Goal: Task Accomplishment & Management: Complete application form

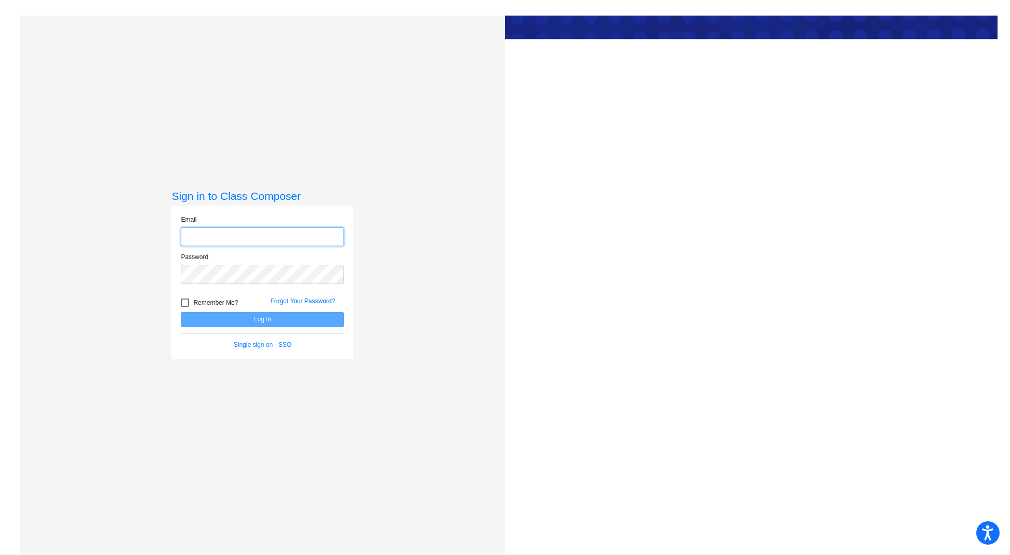
type input "[EMAIL_ADDRESS][DOMAIN_NAME]"
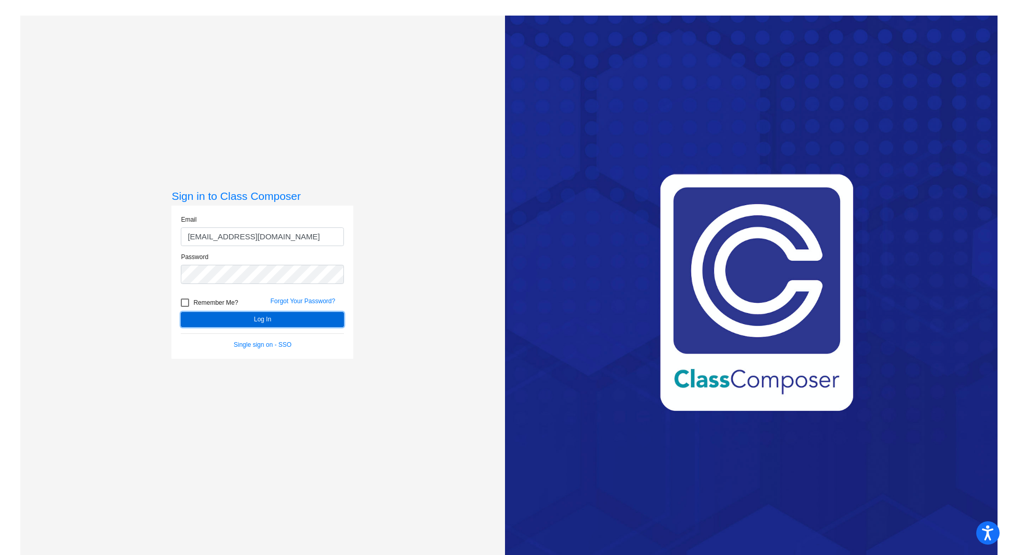
click at [262, 319] on button "Log In" at bounding box center [262, 319] width 163 height 15
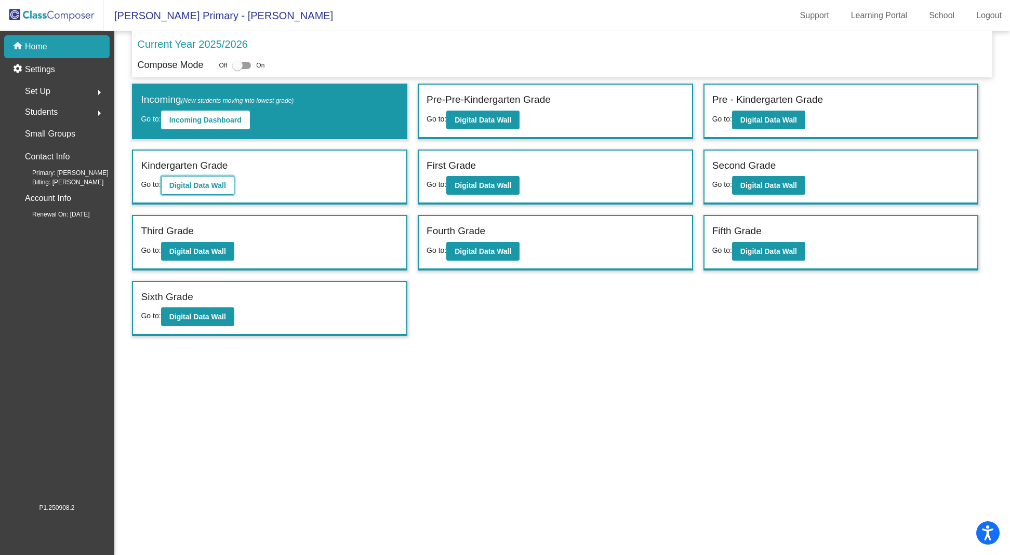
click at [203, 183] on b "Digital Data Wall" at bounding box center [197, 185] width 57 height 8
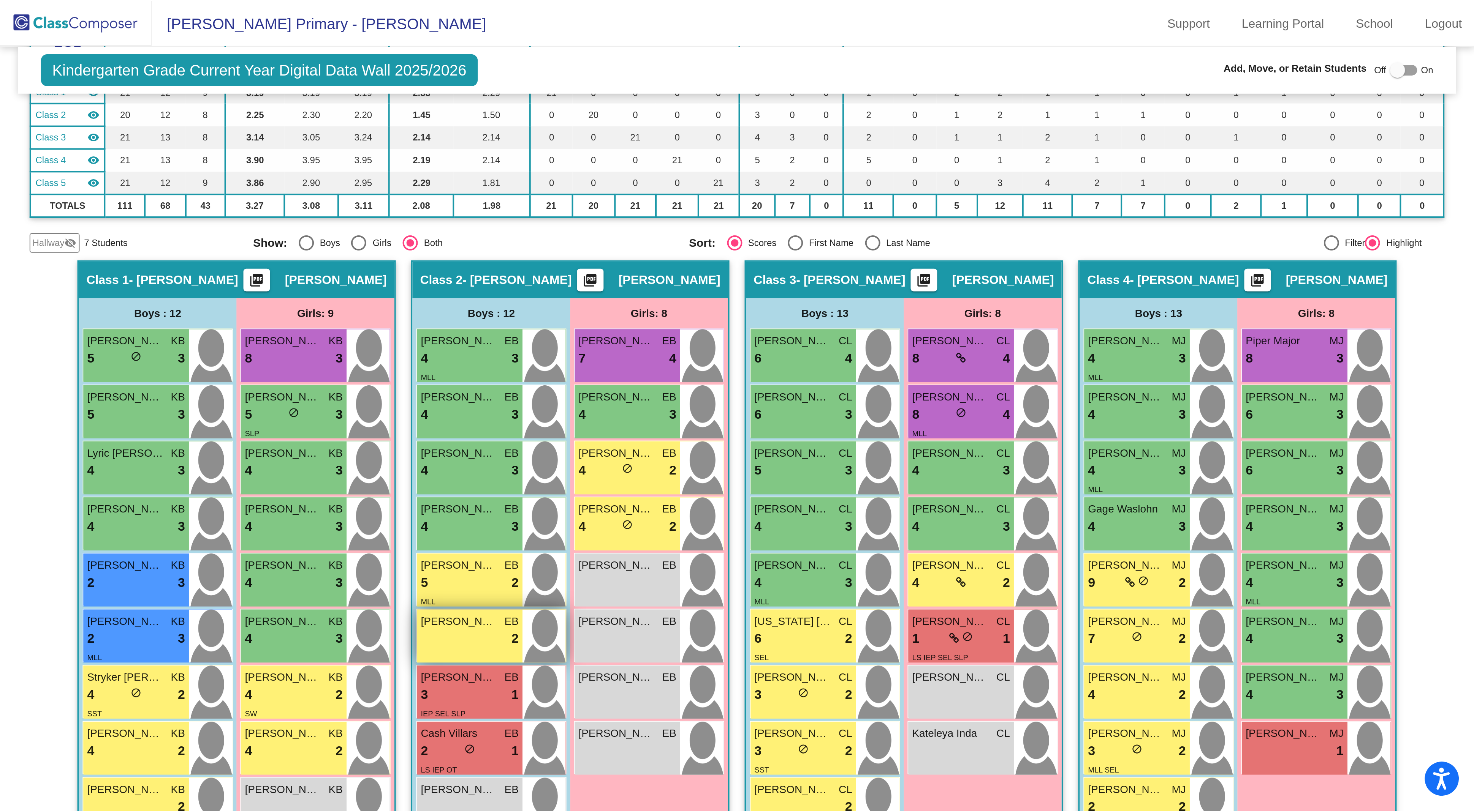
scroll to position [23, 0]
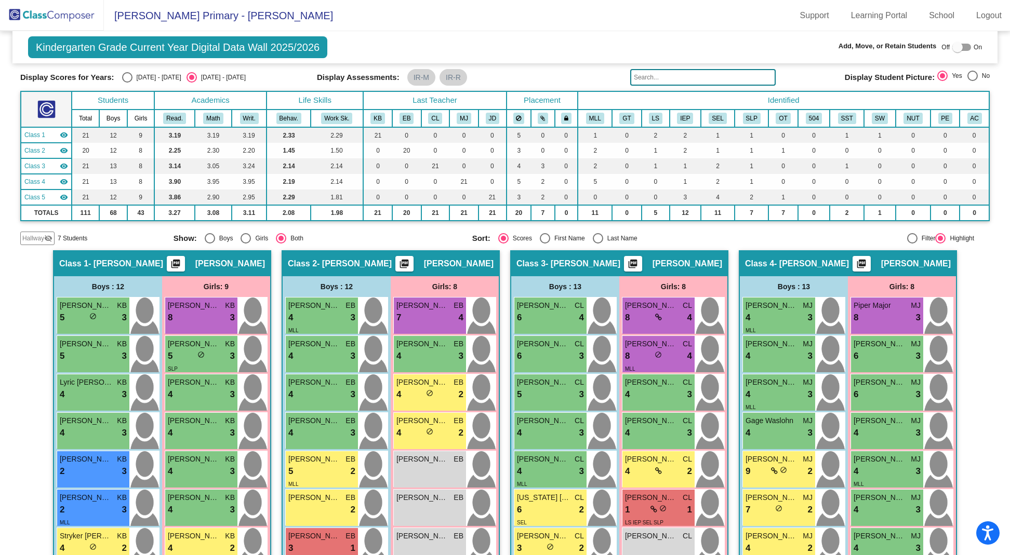
click at [36, 237] on span "Hallway" at bounding box center [33, 238] width 22 height 9
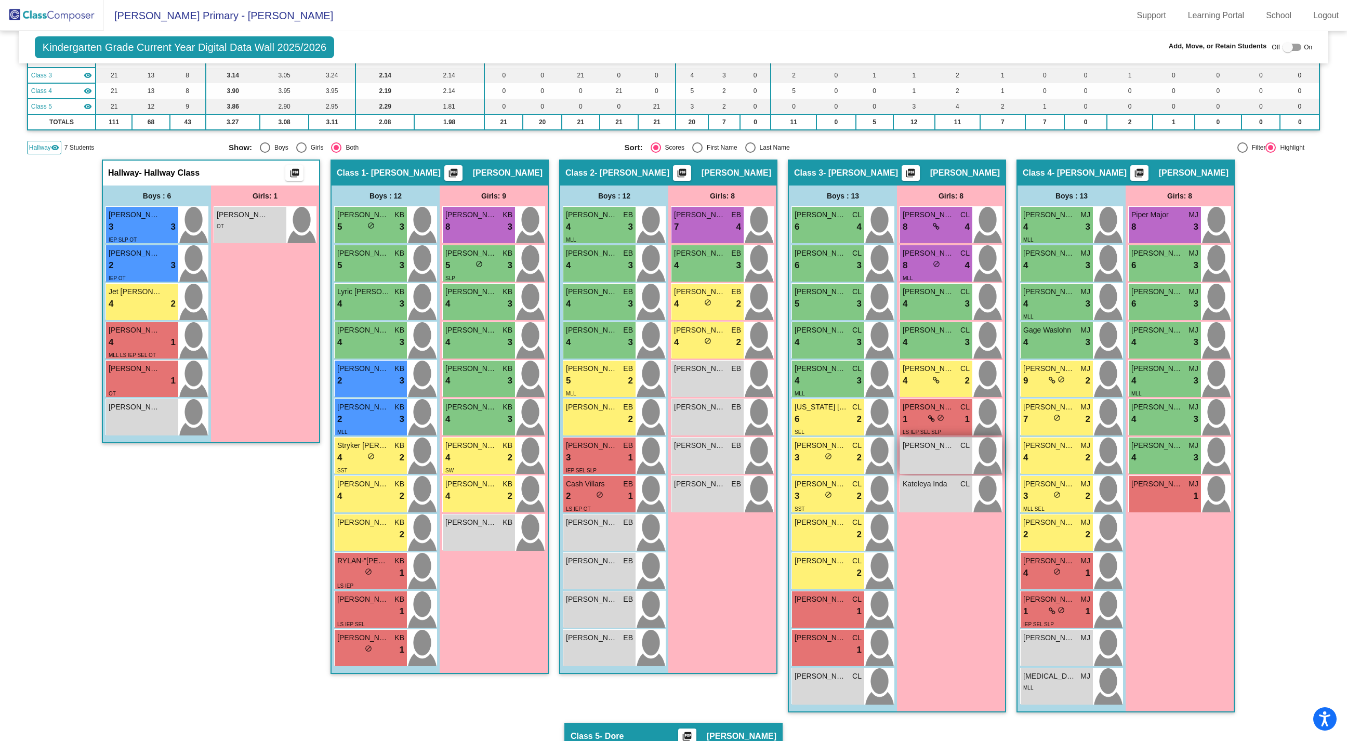
scroll to position [132, 0]
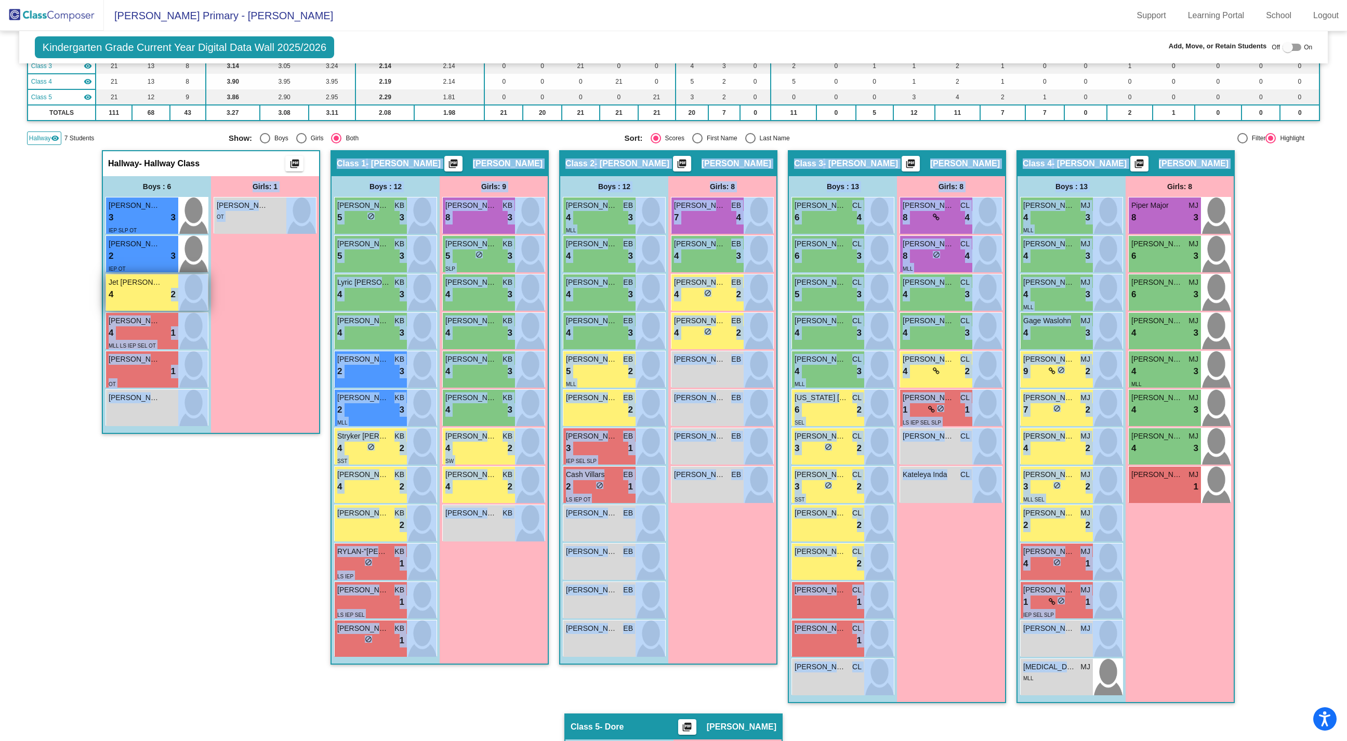
drag, startPoint x: 1078, startPoint y: 669, endPoint x: 175, endPoint y: 288, distance: 980.3
click at [175, 288] on div "Hallway - Hallway Class picture_as_pdf Add Student First Name Last Name Student…" at bounding box center [673, 694] width 1293 height 1088
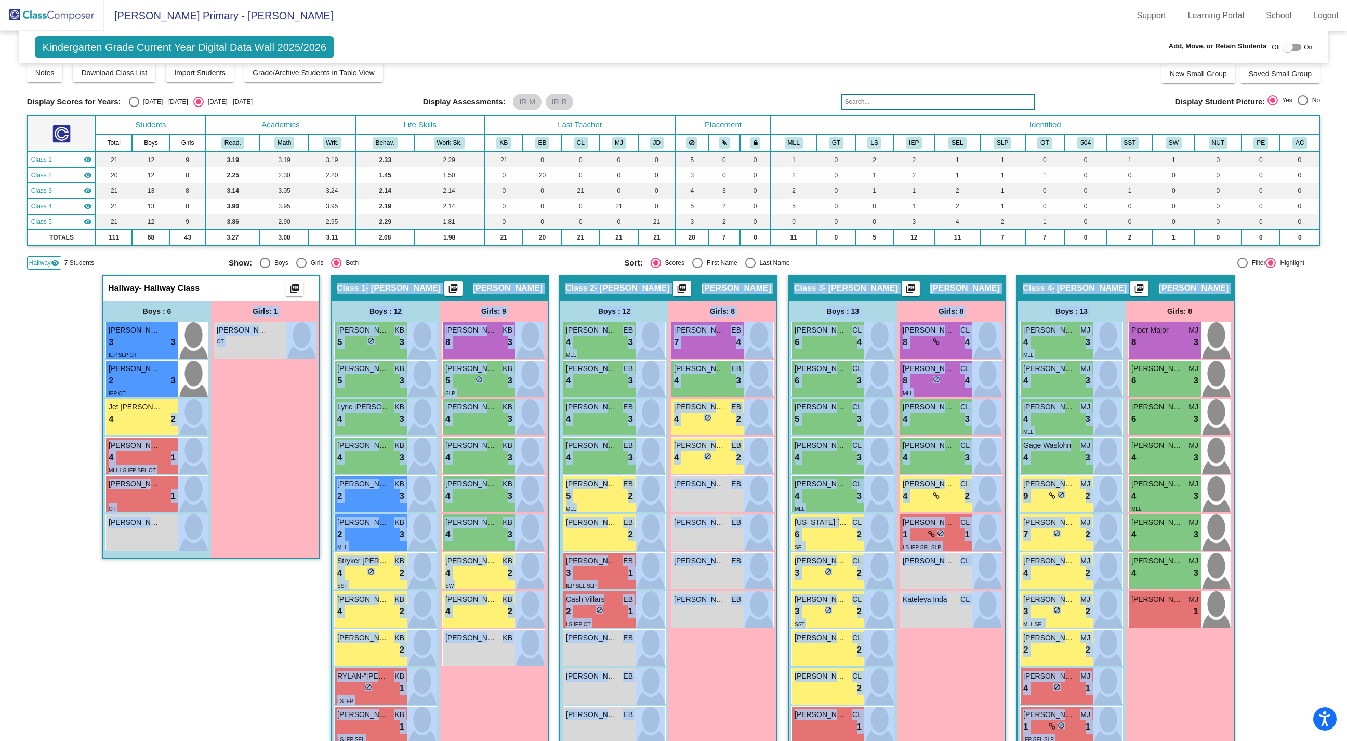
scroll to position [0, 0]
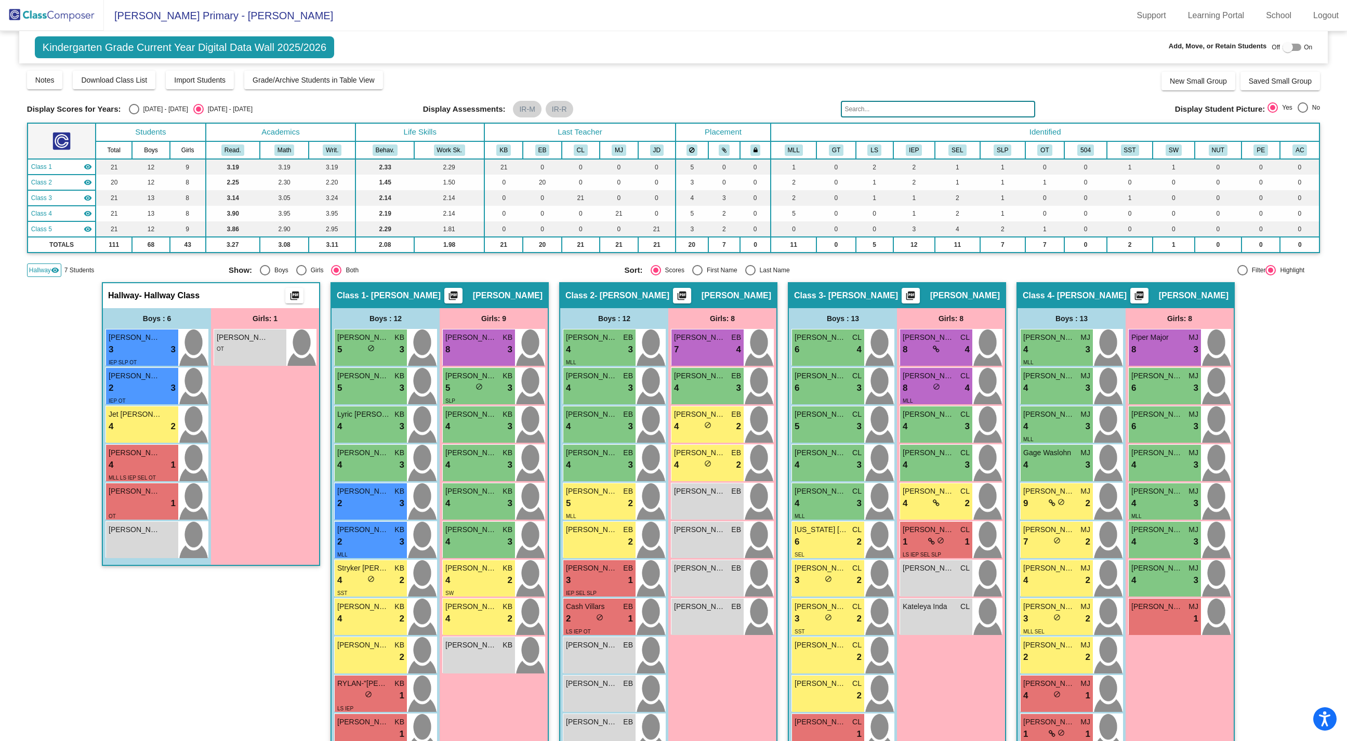
click at [1010, 48] on div at bounding box center [1287, 47] width 10 height 10
checkbox input "true"
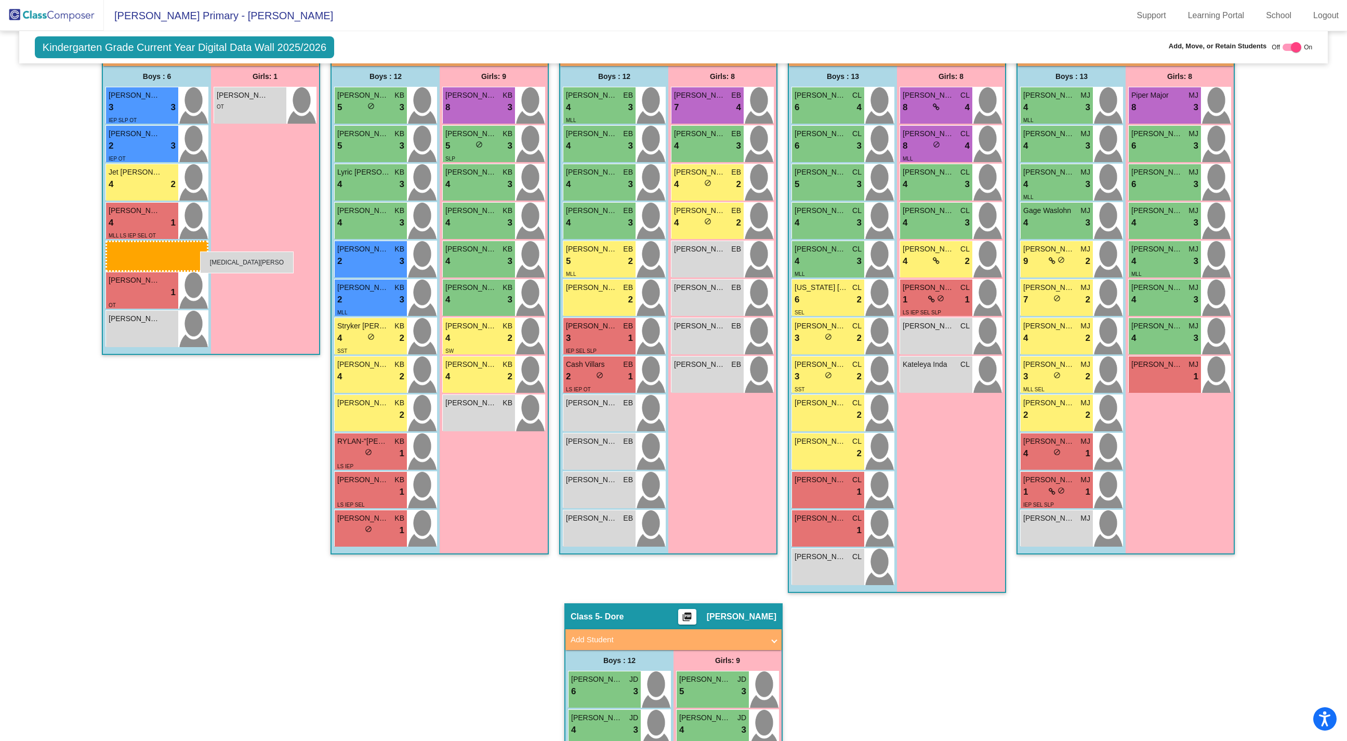
drag, startPoint x: 1094, startPoint y: 563, endPoint x: 195, endPoint y: 246, distance: 953.7
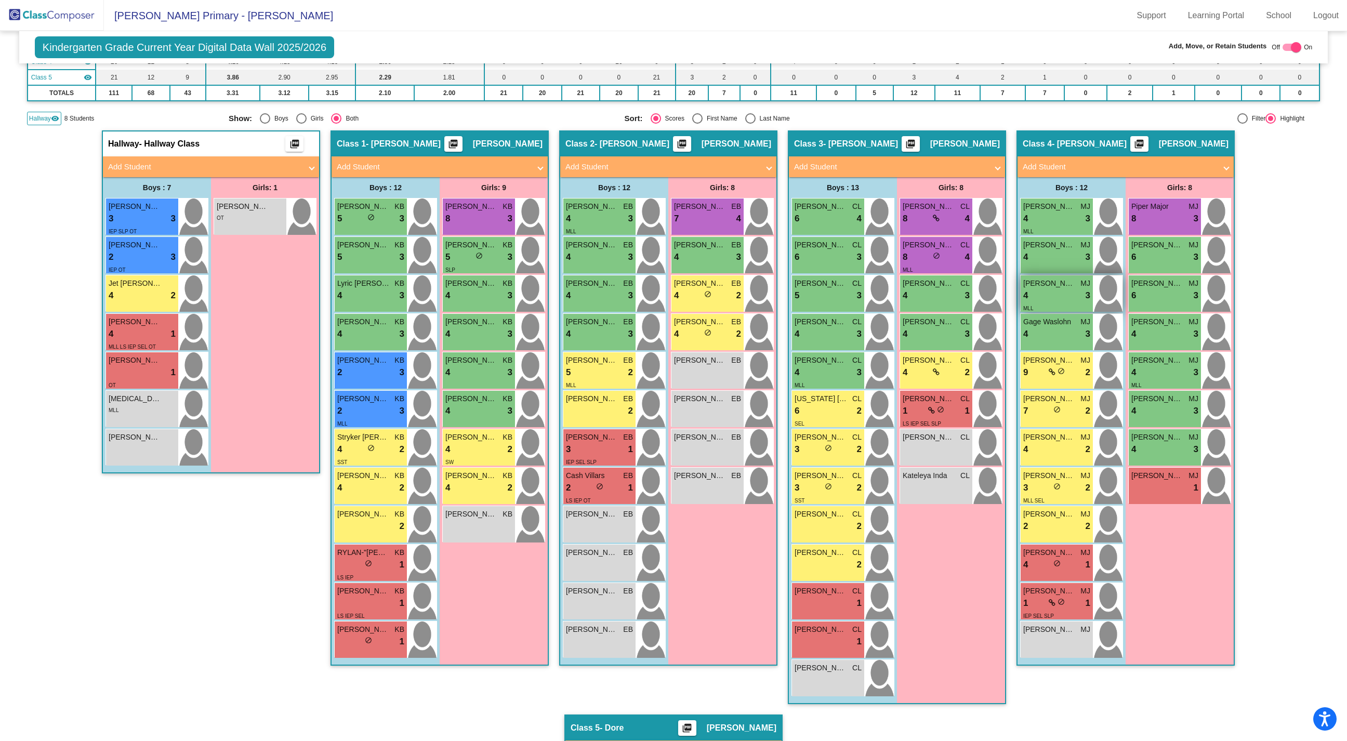
scroll to position [110, 0]
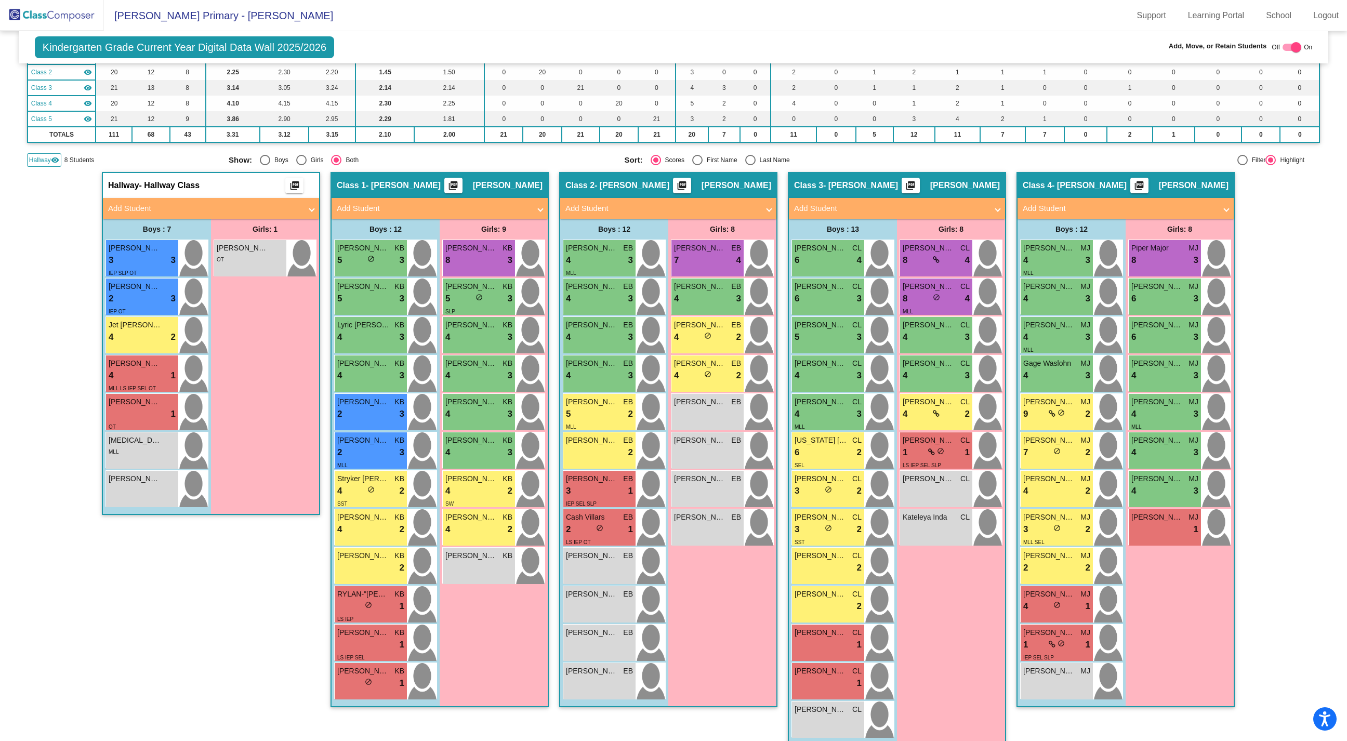
click at [1010, 205] on mat-panel-title "Add Student" at bounding box center [1119, 209] width 193 height 12
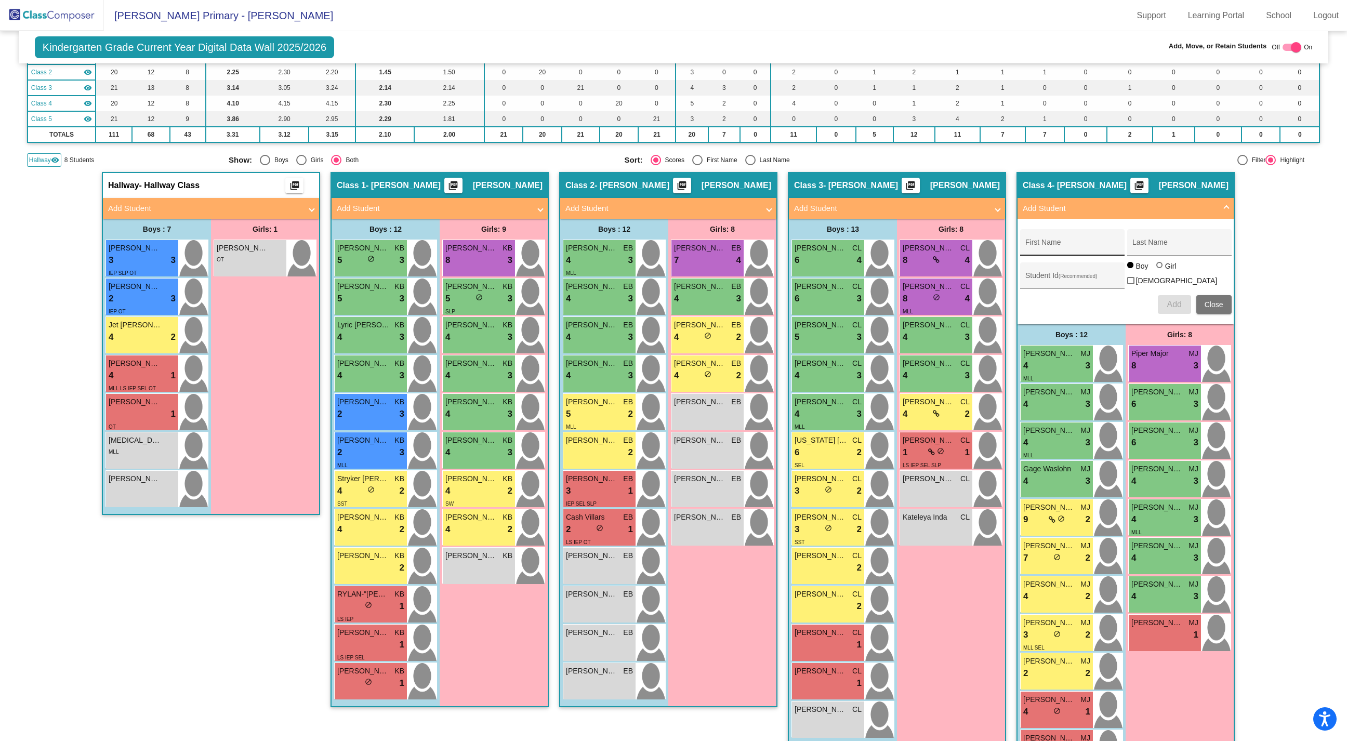
click at [1010, 247] on input "First Name" at bounding box center [1072, 246] width 94 height 8
type input "Juniper"
click at [1010, 241] on div "Last Name" at bounding box center [1179, 245] width 94 height 21
click at [1010, 243] on input "Weindgarden" at bounding box center [1179, 246] width 94 height 8
type input "[PERSON_NAME]"
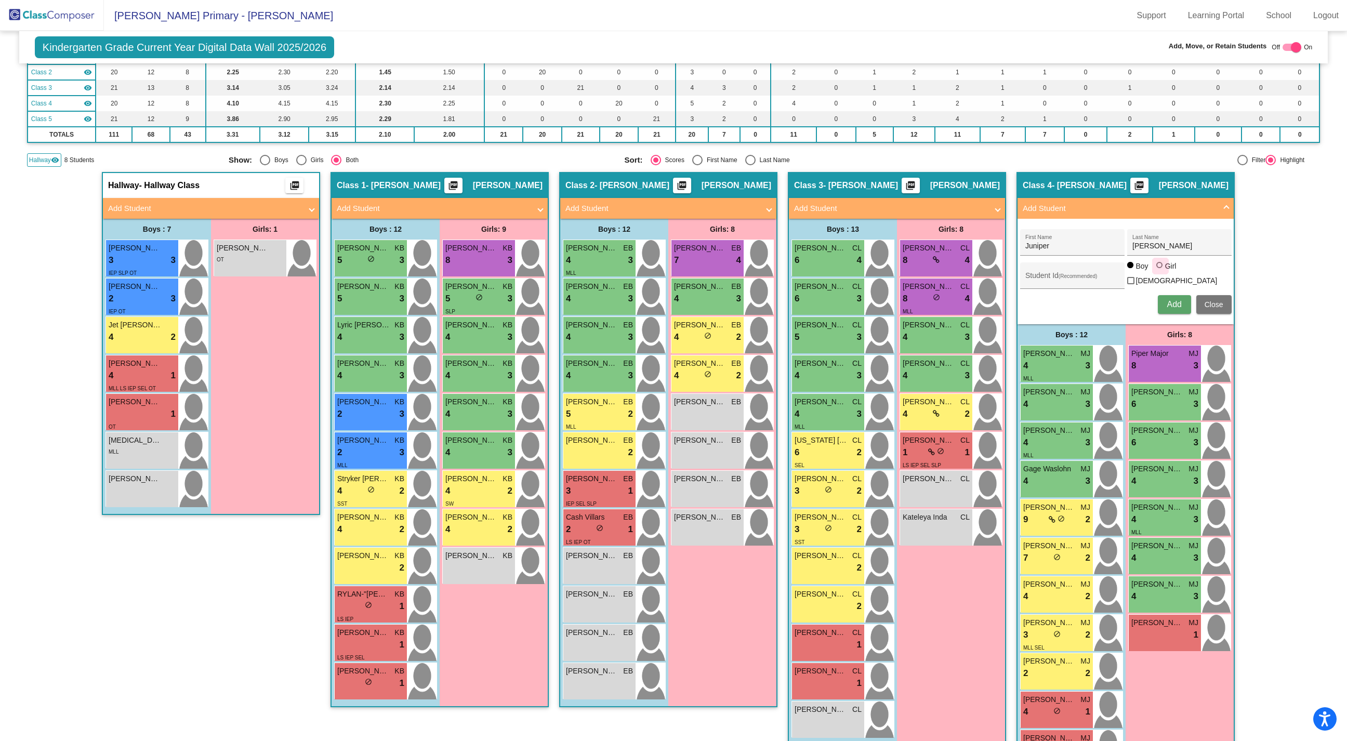
click at [1010, 270] on div at bounding box center [1160, 266] width 8 height 8
click at [1010, 271] on input "Girl" at bounding box center [1160, 270] width 1 height 1
radio input "true"
click at [1010, 300] on span "Add" at bounding box center [1174, 304] width 15 height 9
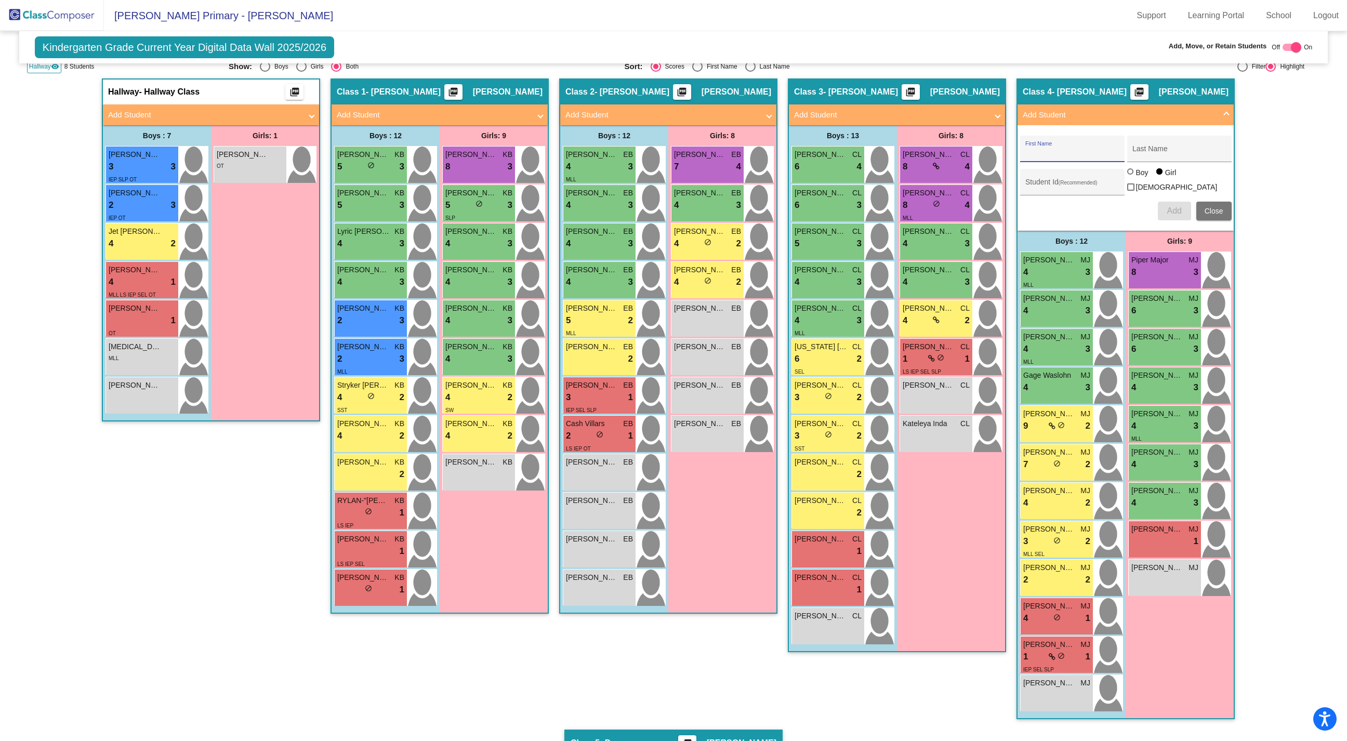
click at [1010, 207] on span "Close" at bounding box center [1213, 211] width 19 height 8
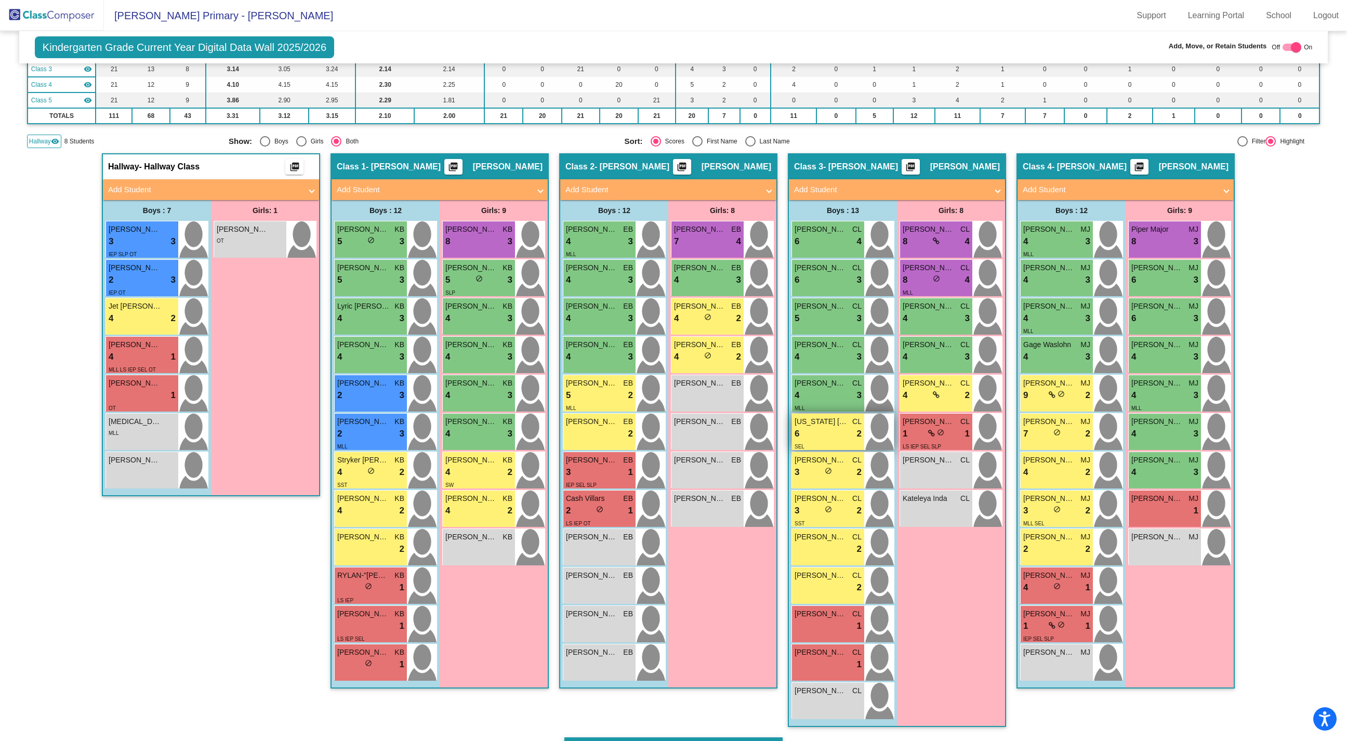
scroll to position [0, 0]
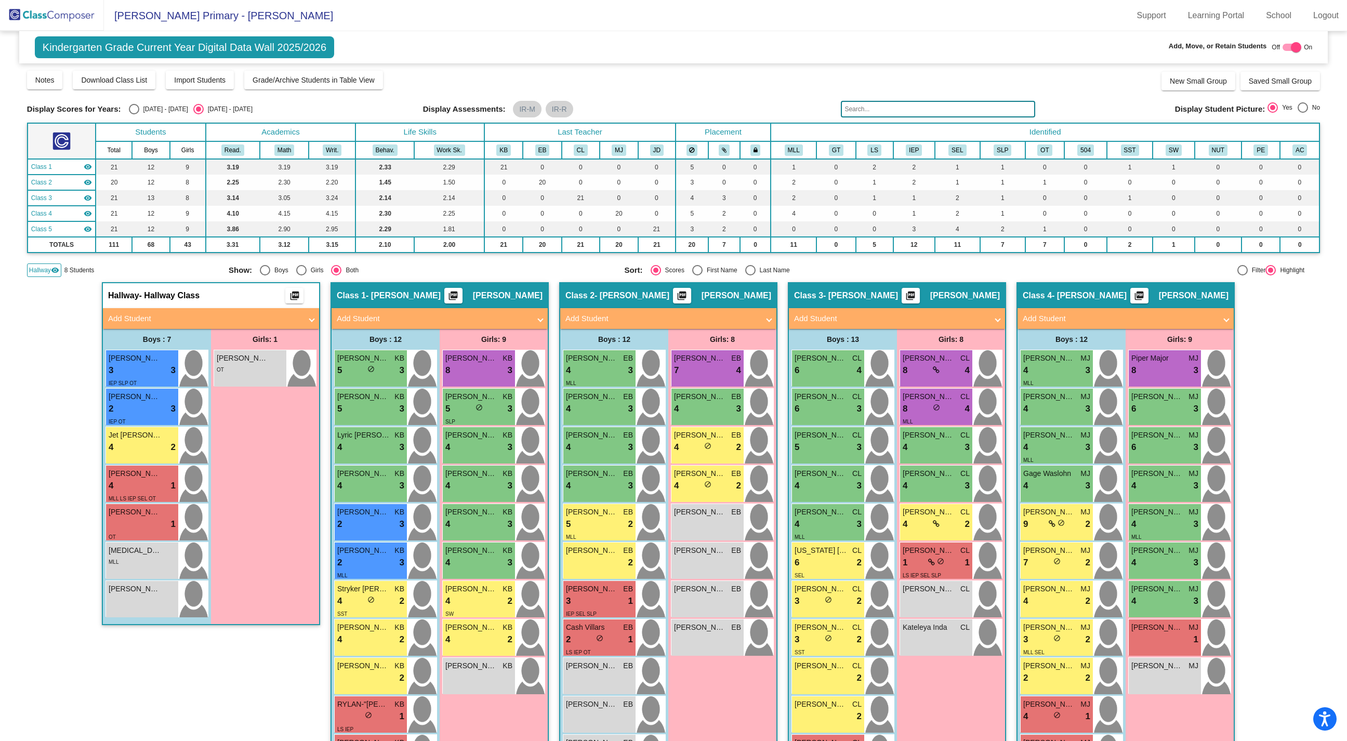
click at [117, 46] on span "Kindergarten Grade Current Year Digital Data Wall 2025/2026" at bounding box center [184, 47] width 299 height 22
click at [54, 14] on img at bounding box center [52, 15] width 104 height 31
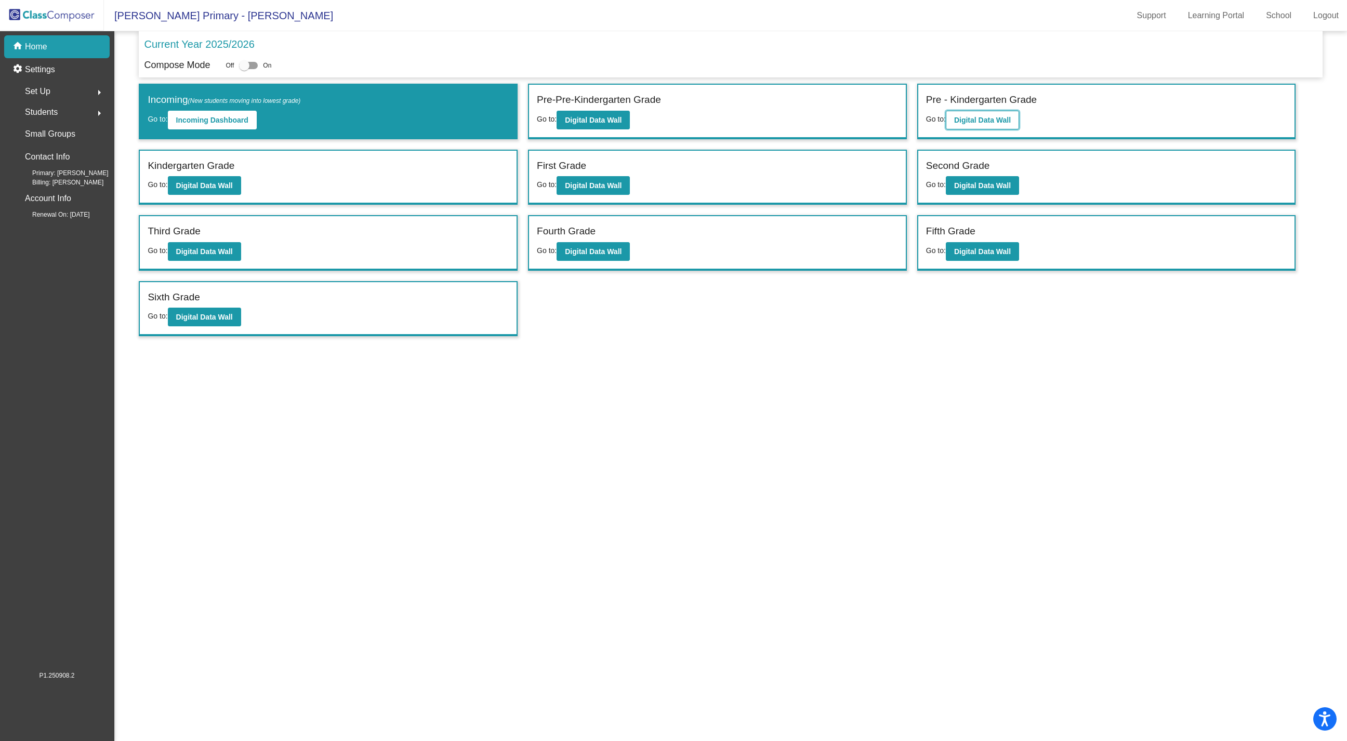
click at [1005, 120] on b "Digital Data Wall" at bounding box center [982, 120] width 57 height 8
